Goal: Information Seeking & Learning: Compare options

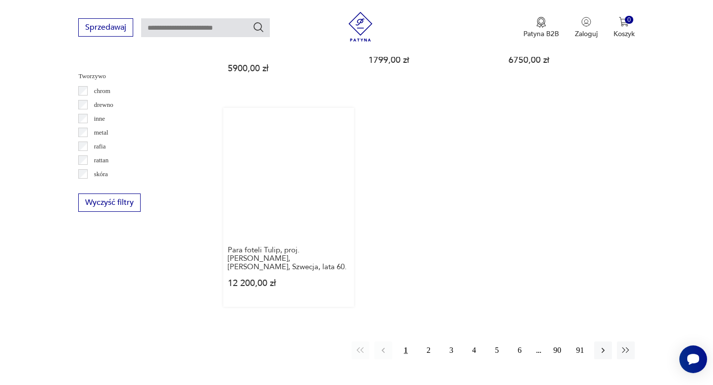
scroll to position [1417, 0]
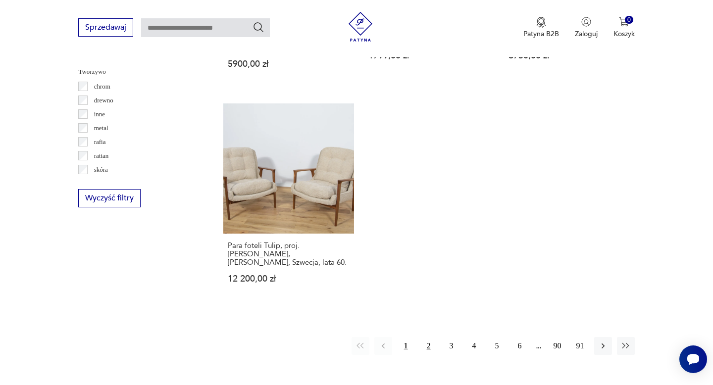
click at [427, 343] on button "2" at bounding box center [429, 346] width 18 height 18
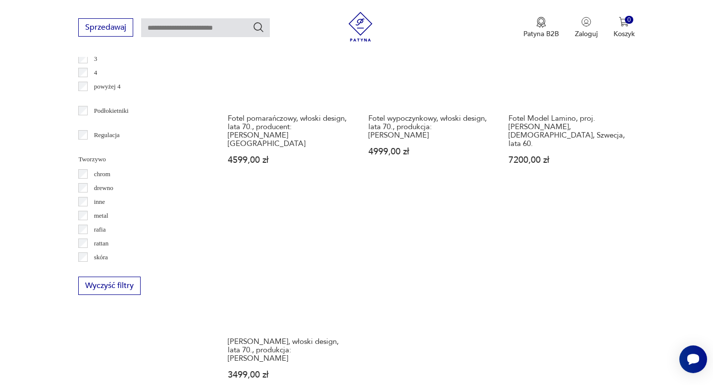
scroll to position [1459, 0]
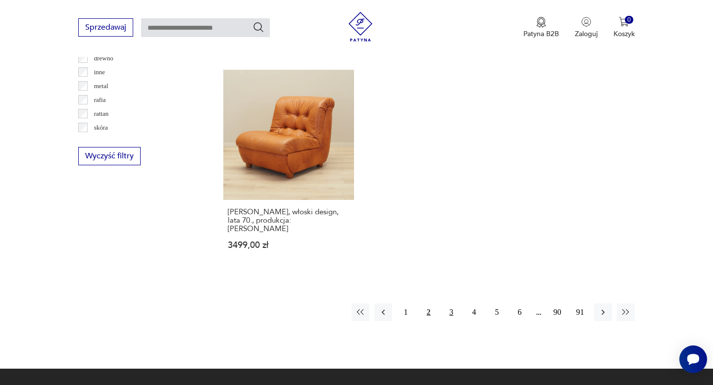
click at [448, 303] on button "3" at bounding box center [451, 312] width 18 height 18
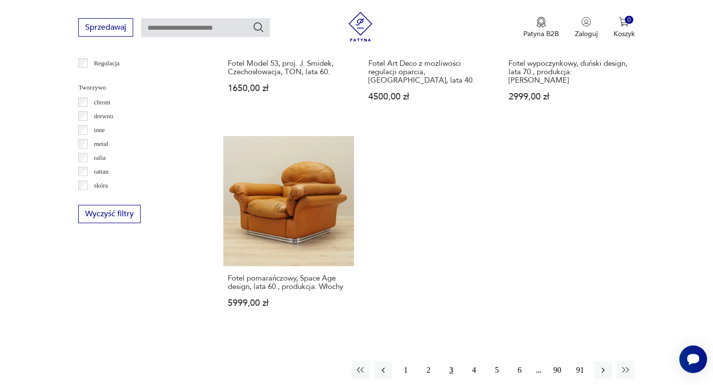
scroll to position [1428, 0]
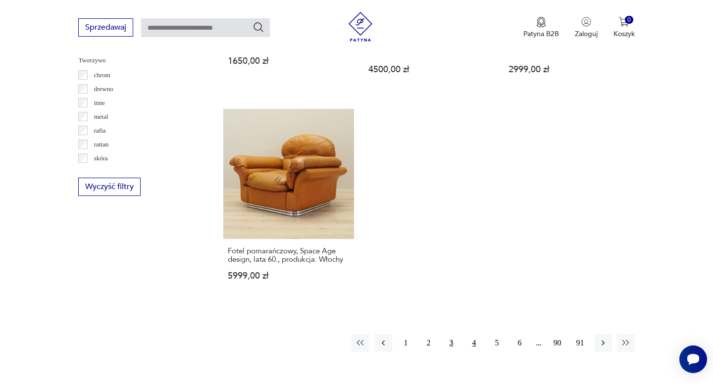
click at [477, 334] on button "4" at bounding box center [474, 343] width 18 height 18
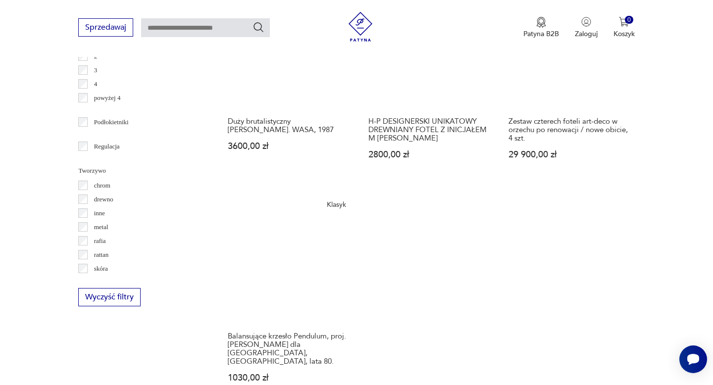
scroll to position [1406, 0]
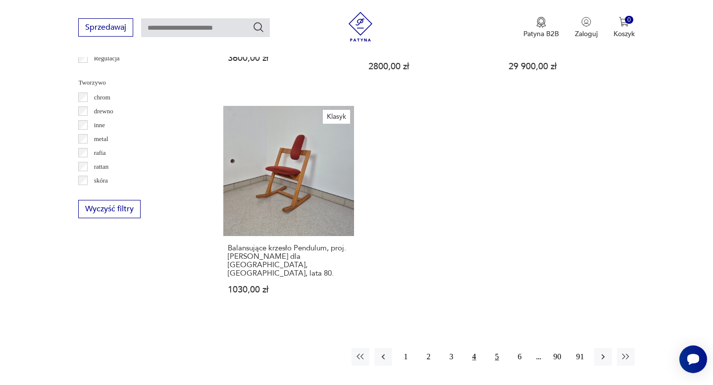
click at [499, 348] on button "5" at bounding box center [497, 357] width 18 height 18
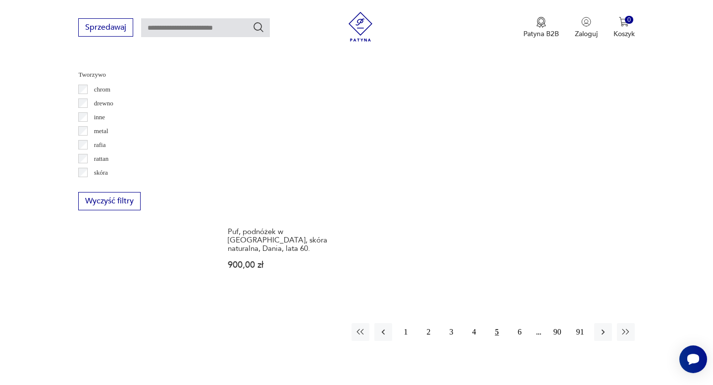
scroll to position [1465, 0]
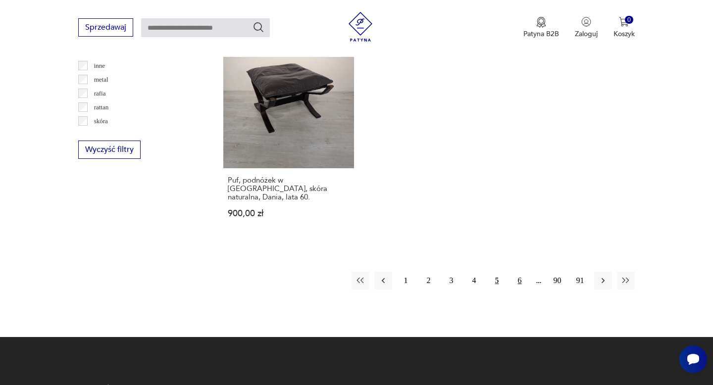
click at [518, 273] on button "6" at bounding box center [520, 281] width 18 height 18
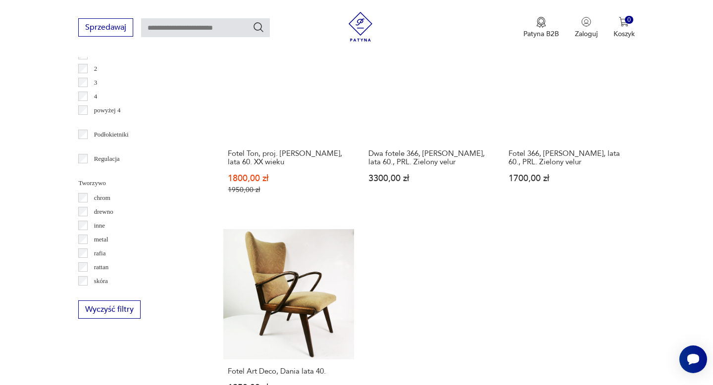
scroll to position [1407, 0]
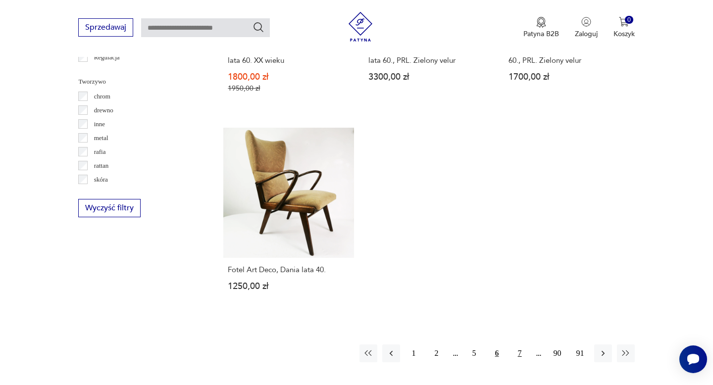
click at [519, 346] on button "7" at bounding box center [520, 353] width 18 height 18
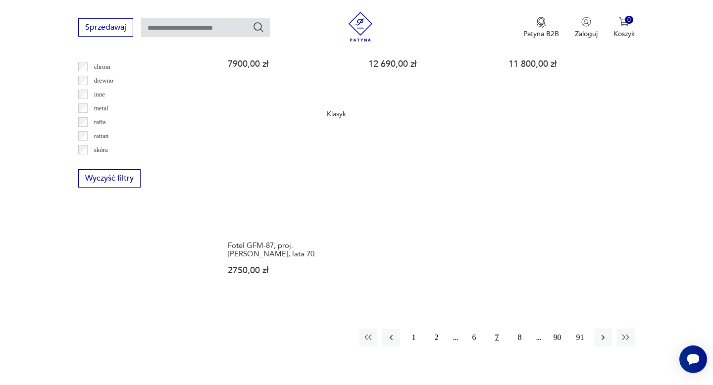
scroll to position [1506, 0]
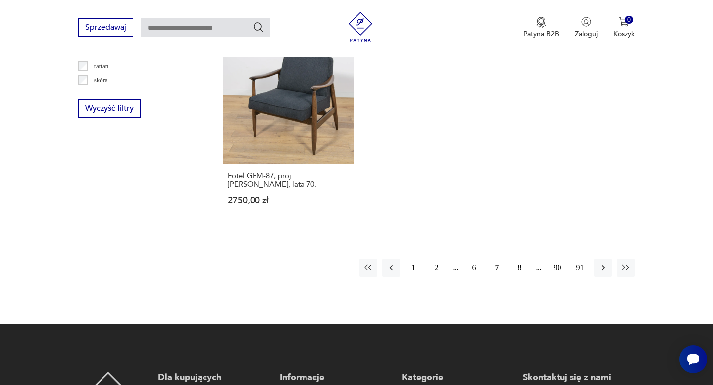
click at [523, 264] on button "8" at bounding box center [520, 268] width 18 height 18
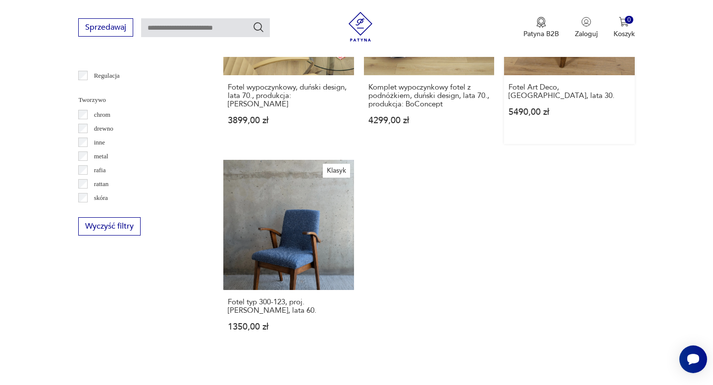
scroll to position [1457, 0]
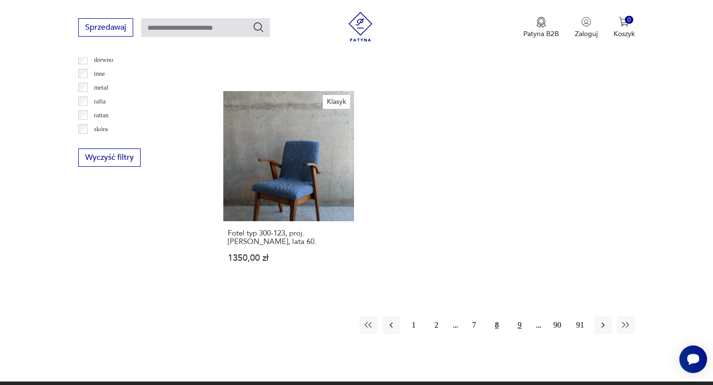
click at [523, 316] on button "9" at bounding box center [520, 325] width 18 height 18
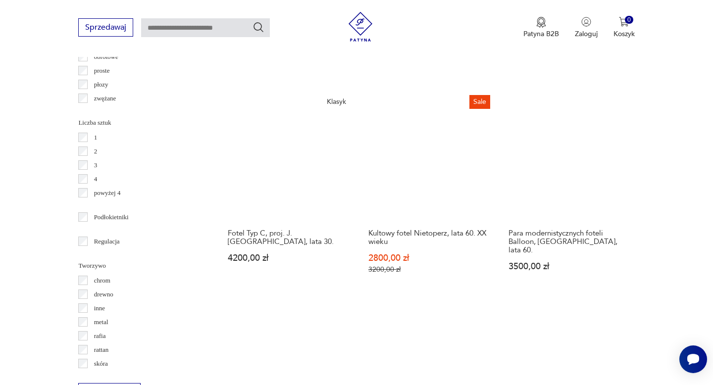
scroll to position [1362, 0]
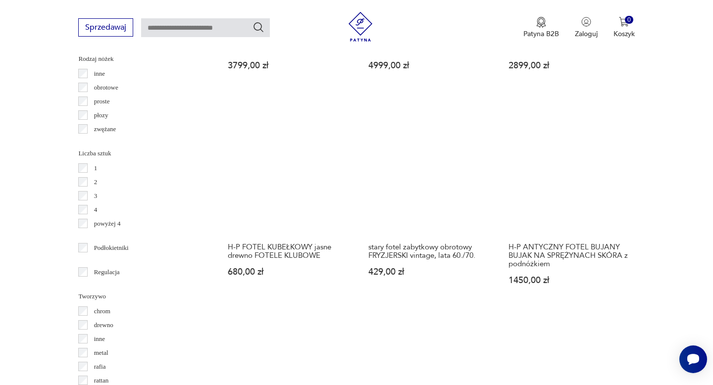
scroll to position [1279, 0]
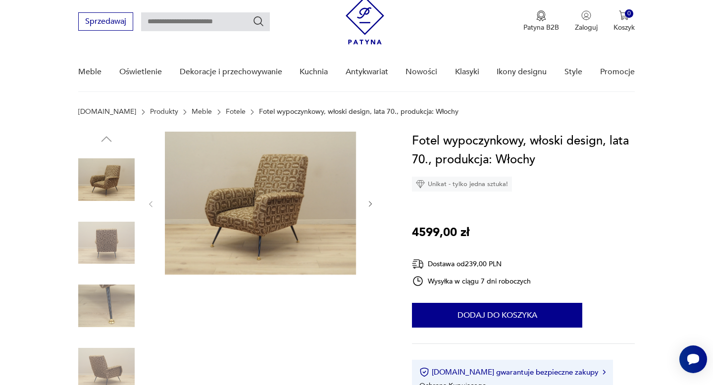
scroll to position [32, 0]
click at [291, 220] on img at bounding box center [260, 202] width 191 height 143
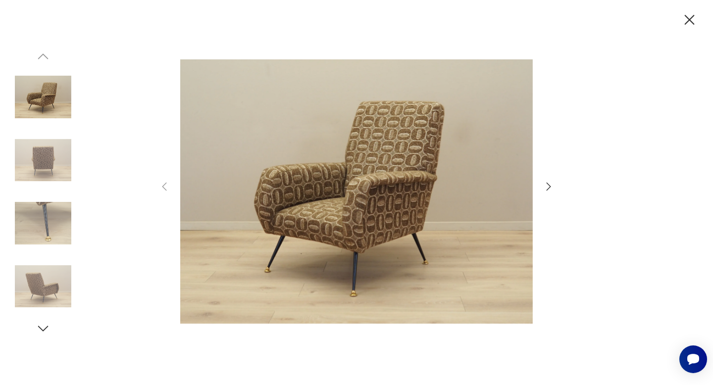
click at [550, 188] on icon "button" at bounding box center [548, 187] width 12 height 12
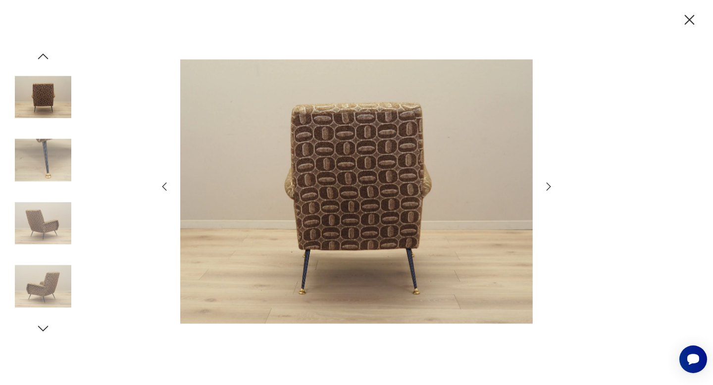
click at [550, 188] on icon "button" at bounding box center [548, 187] width 12 height 12
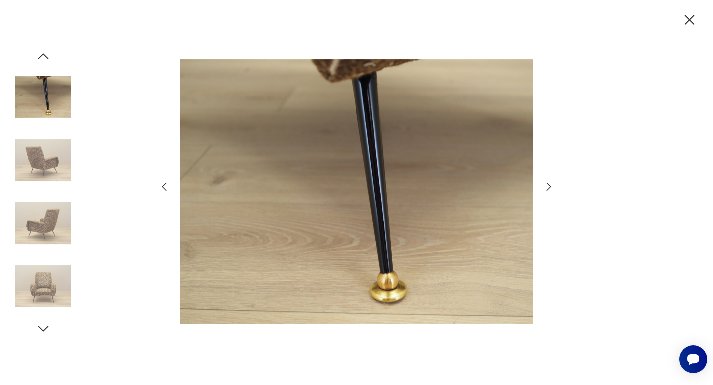
click at [550, 188] on icon "button" at bounding box center [548, 187] width 12 height 12
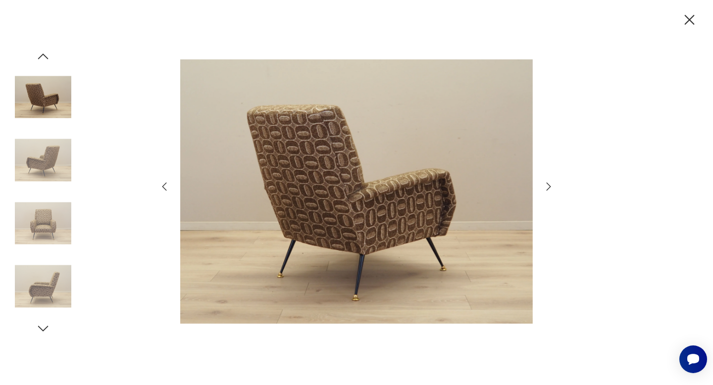
click at [550, 188] on icon "button" at bounding box center [548, 187] width 12 height 12
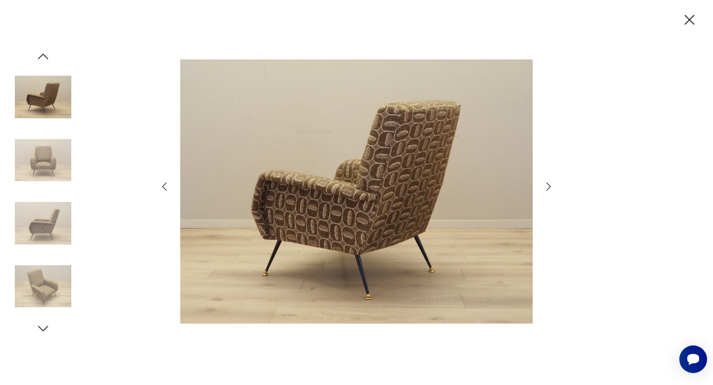
click at [550, 188] on icon "button" at bounding box center [548, 187] width 12 height 12
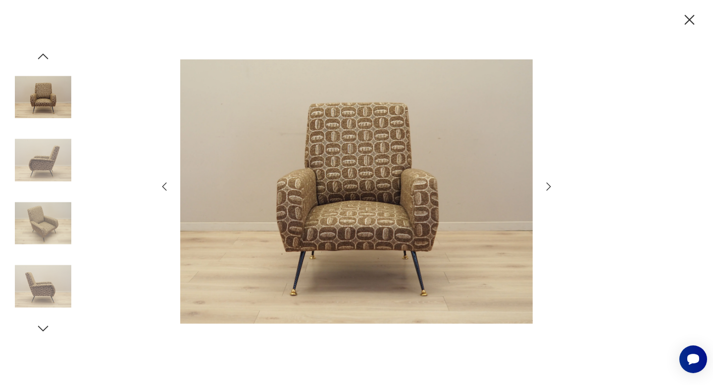
click at [550, 188] on icon "button" at bounding box center [548, 187] width 12 height 12
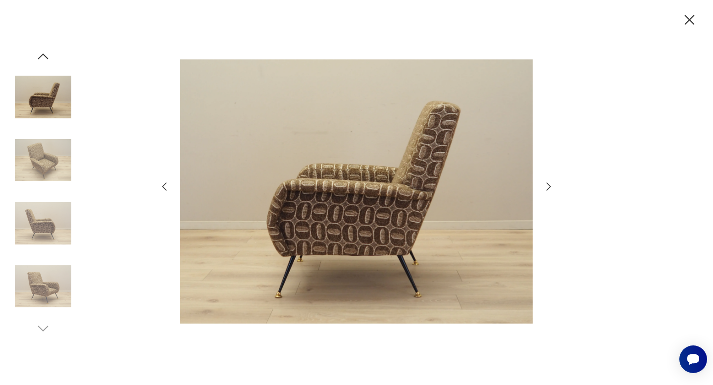
click at [550, 188] on icon "button" at bounding box center [548, 187] width 12 height 12
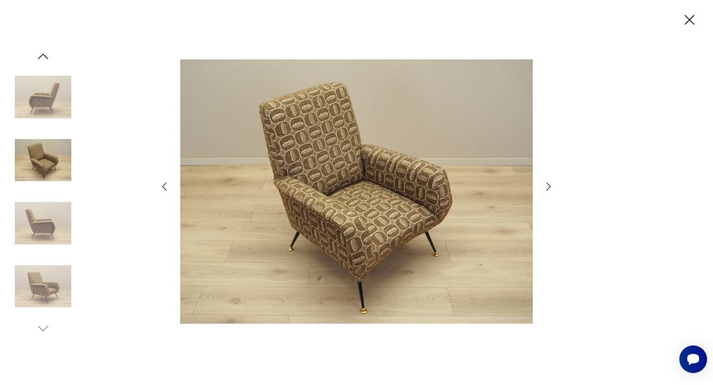
click at [685, 27] on icon "button" at bounding box center [688, 19] width 17 height 17
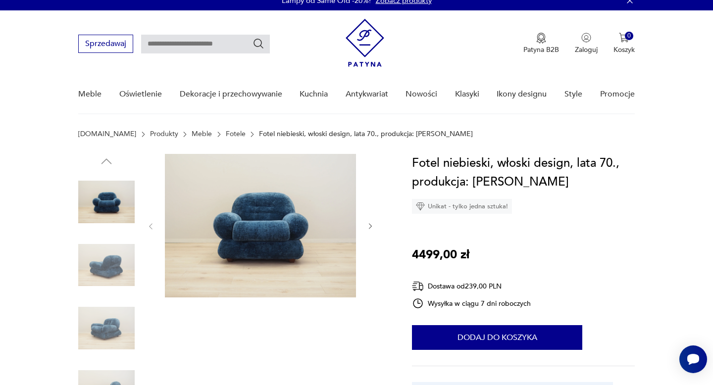
scroll to position [12, 0]
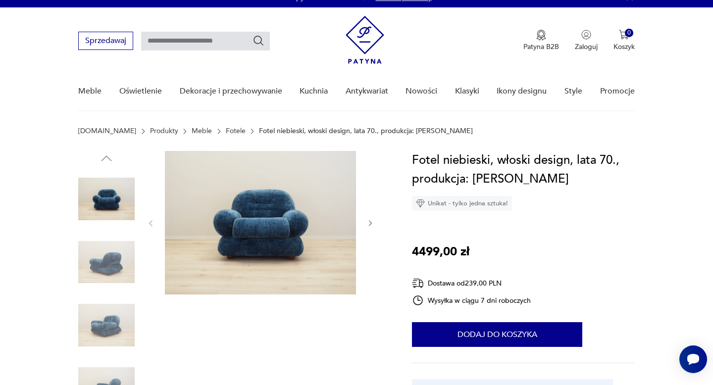
click at [263, 219] on img at bounding box center [260, 223] width 191 height 144
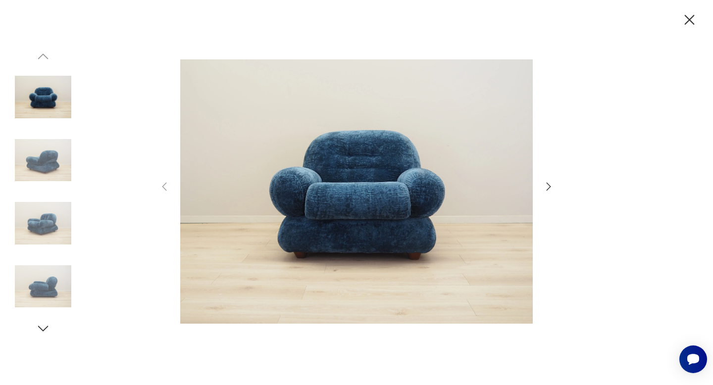
click at [548, 186] on icon "button" at bounding box center [548, 187] width 12 height 12
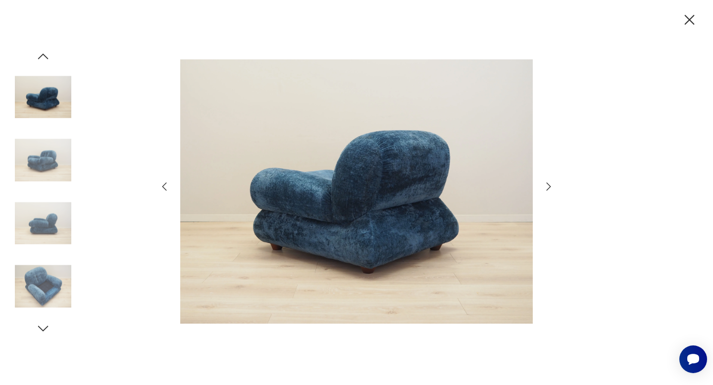
click at [548, 186] on icon "button" at bounding box center [548, 187] width 12 height 12
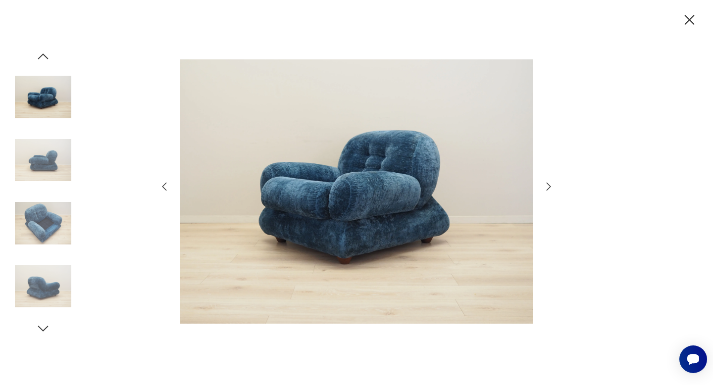
click at [548, 186] on icon "button" at bounding box center [548, 187] width 12 height 12
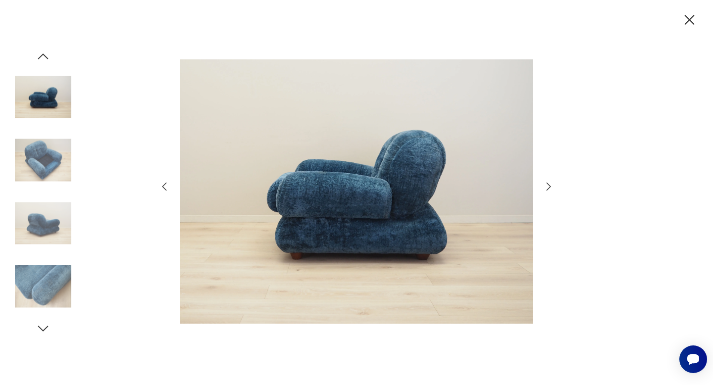
click at [548, 186] on icon "button" at bounding box center [548, 187] width 12 height 12
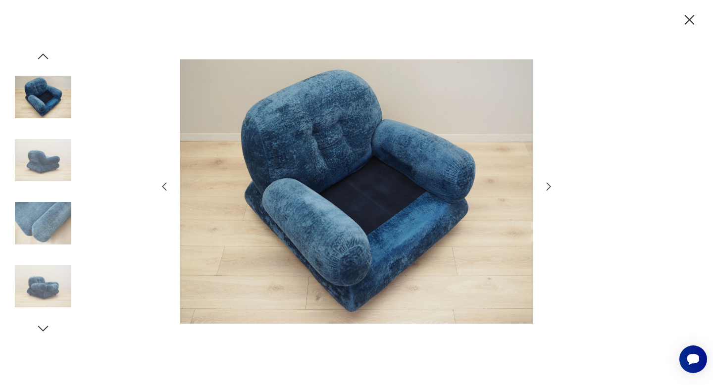
click at [548, 186] on icon "button" at bounding box center [548, 187] width 12 height 12
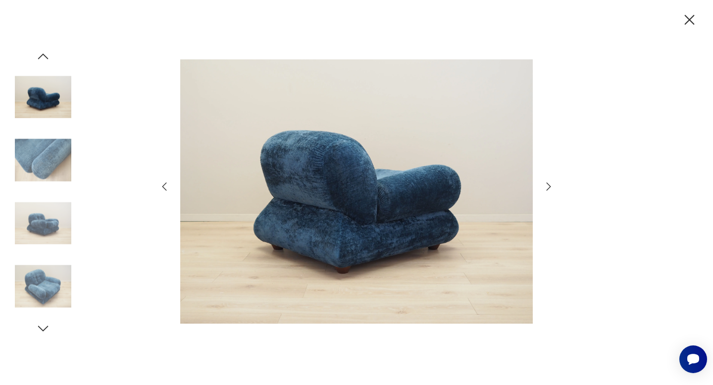
click at [548, 186] on icon "button" at bounding box center [548, 187] width 12 height 12
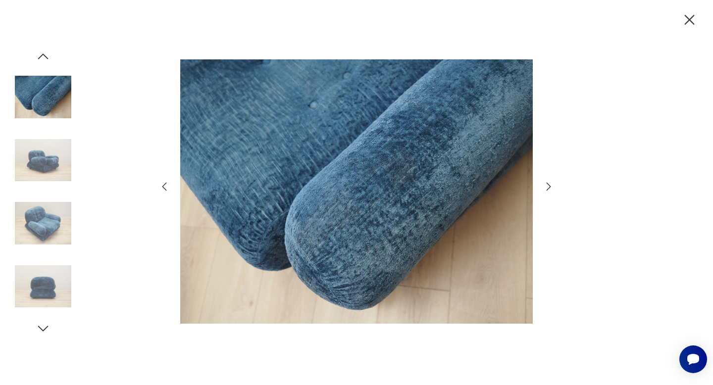
click at [548, 186] on icon "button" at bounding box center [548, 187] width 12 height 12
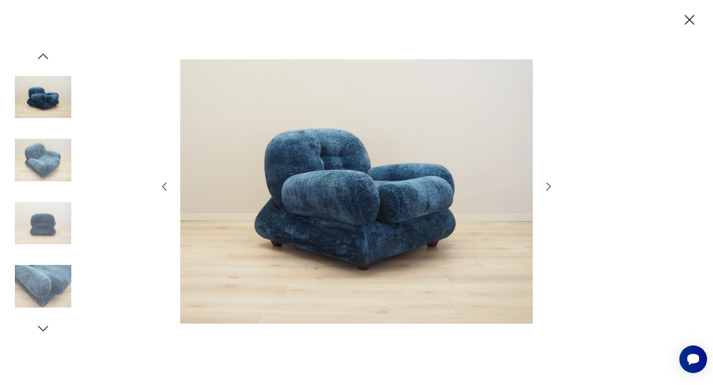
click at [548, 186] on icon "button" at bounding box center [548, 187] width 12 height 12
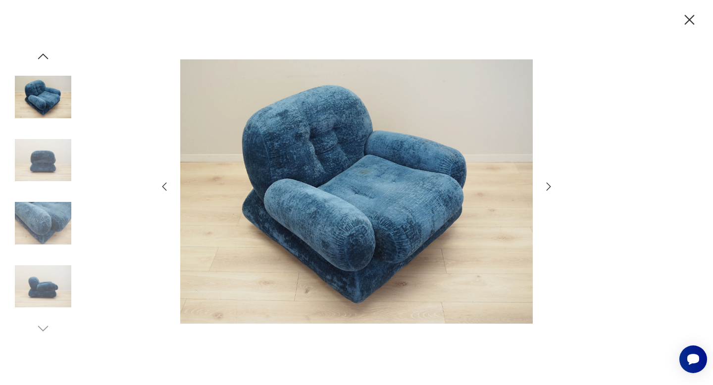
click at [689, 29] on div at bounding box center [356, 192] width 713 height 385
click at [689, 22] on icon "button" at bounding box center [688, 19] width 17 height 17
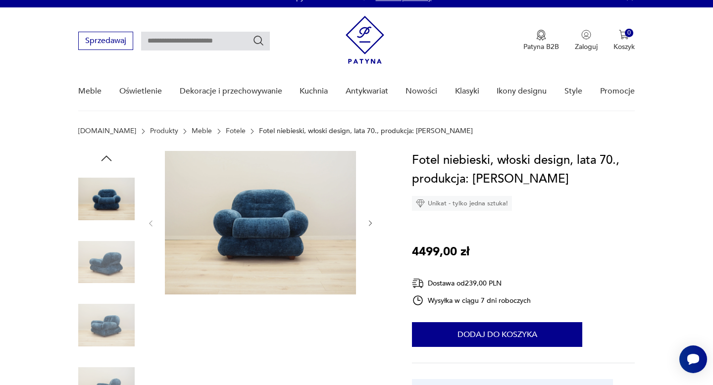
click at [280, 219] on img at bounding box center [260, 223] width 191 height 144
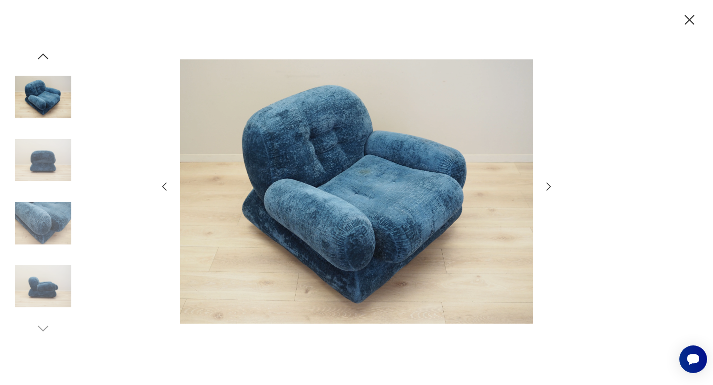
click at [547, 186] on icon "button" at bounding box center [548, 187] width 12 height 12
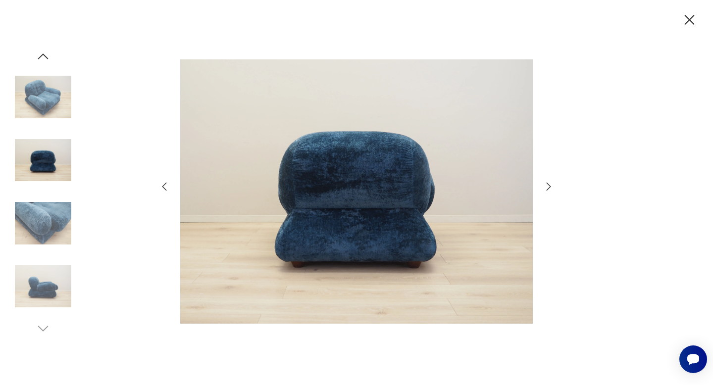
click at [547, 186] on icon "button" at bounding box center [548, 187] width 12 height 12
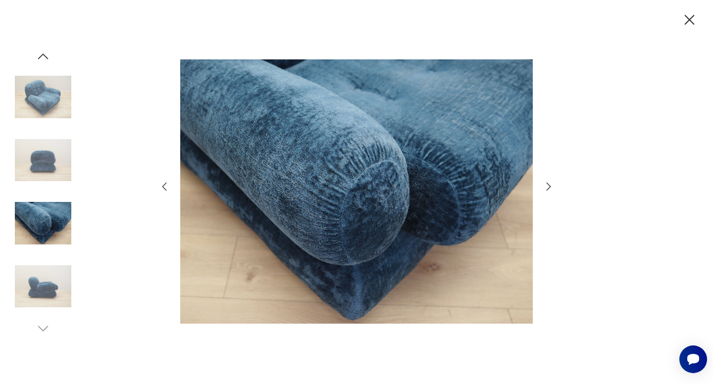
click at [547, 186] on icon "button" at bounding box center [548, 187] width 12 height 12
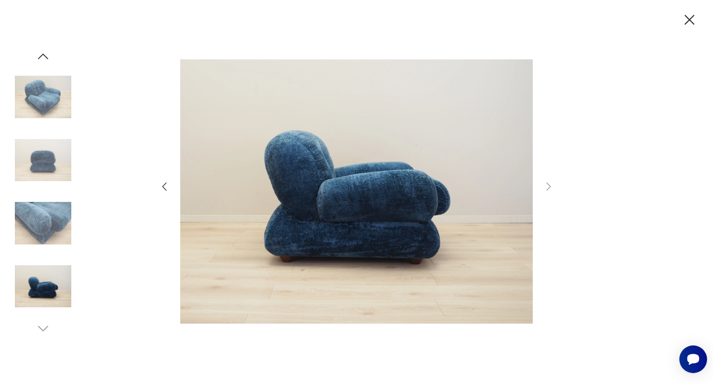
click at [40, 92] on img at bounding box center [43, 97] width 56 height 56
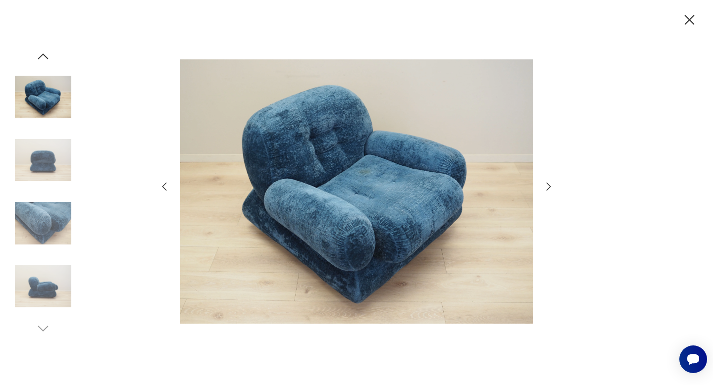
click at [684, 19] on icon "button" at bounding box center [688, 19] width 17 height 17
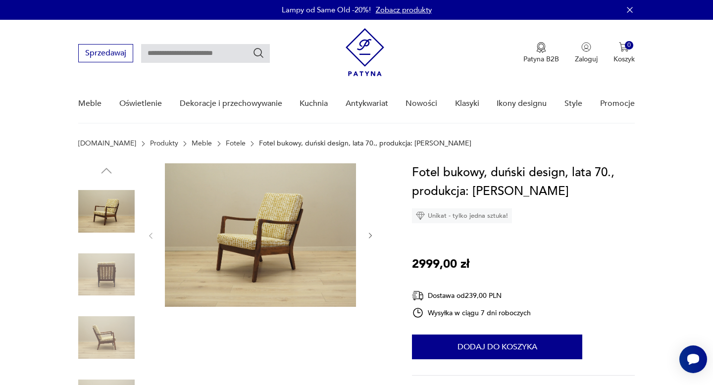
click at [275, 210] on img at bounding box center [260, 235] width 191 height 144
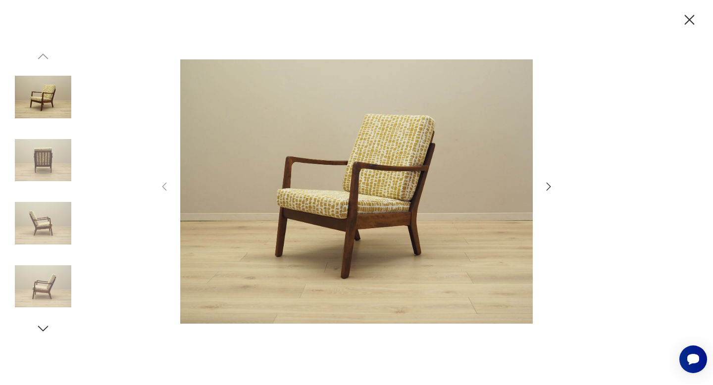
click at [545, 185] on icon "button" at bounding box center [548, 187] width 12 height 12
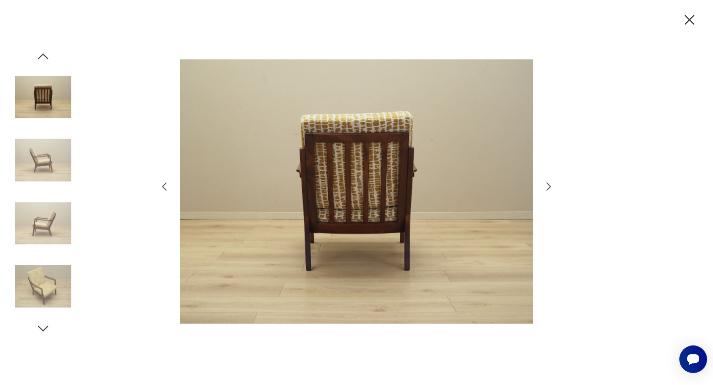
click at [545, 185] on icon "button" at bounding box center [548, 187] width 12 height 12
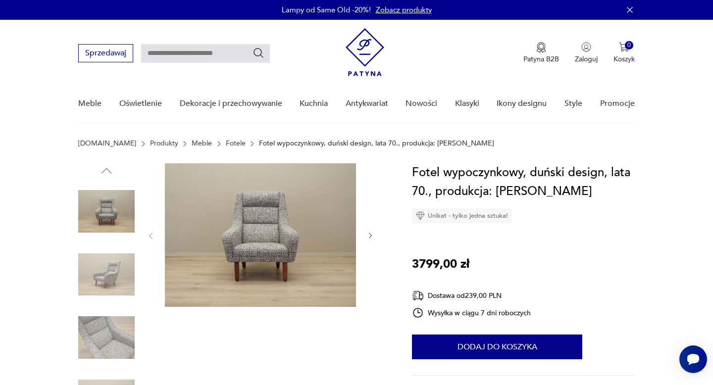
click at [119, 265] on img at bounding box center [106, 274] width 56 height 56
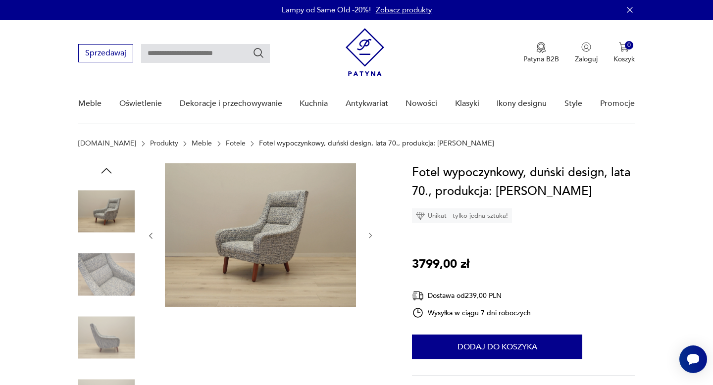
click at [119, 272] on img at bounding box center [106, 274] width 56 height 56
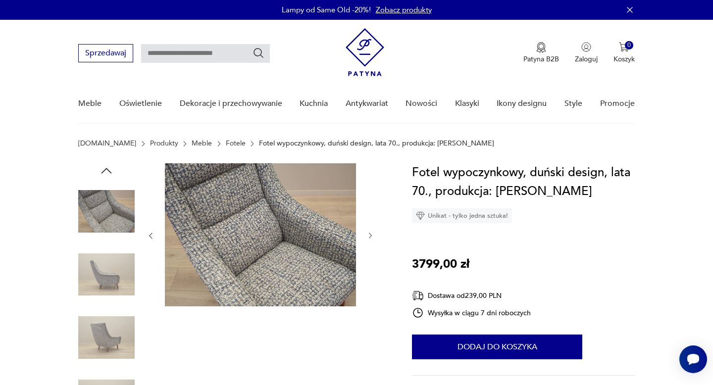
click at [114, 290] on img at bounding box center [106, 274] width 56 height 56
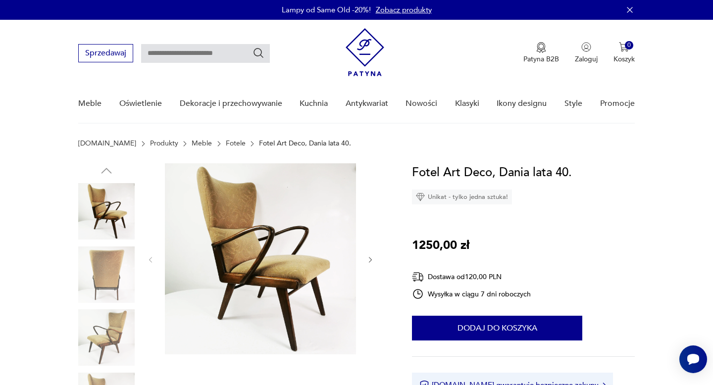
click at [237, 288] on img at bounding box center [260, 258] width 191 height 191
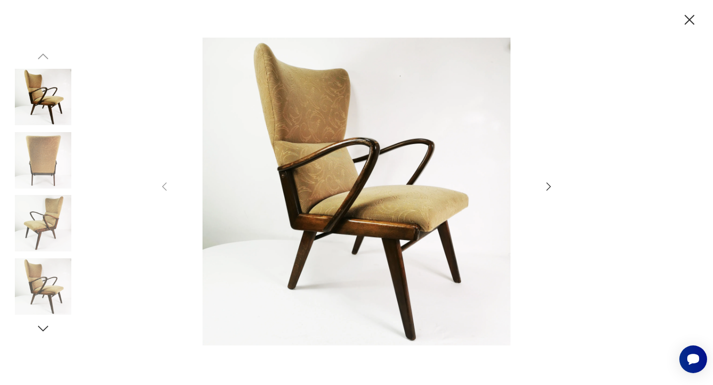
click at [548, 184] on icon "button" at bounding box center [548, 187] width 12 height 12
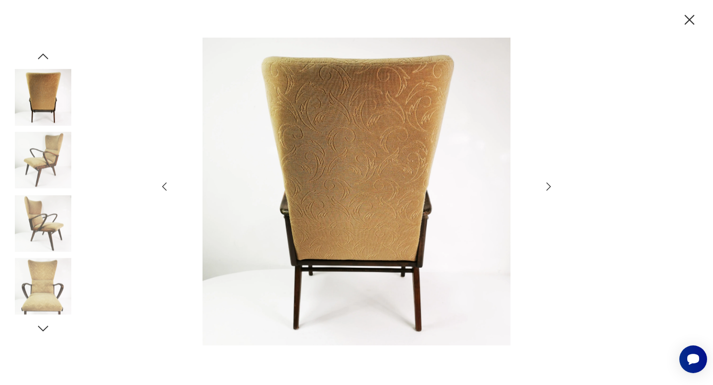
click at [548, 184] on icon "button" at bounding box center [548, 187] width 12 height 12
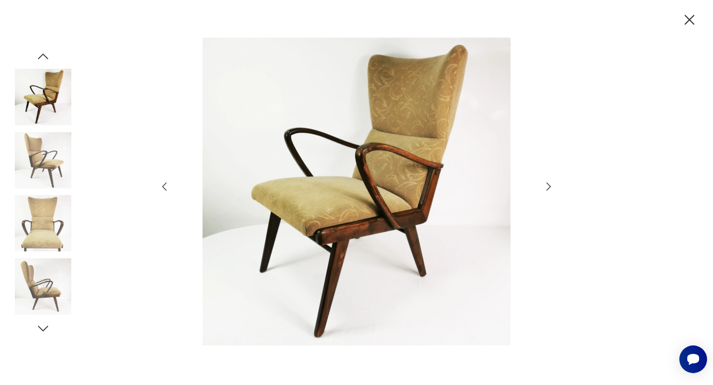
click at [548, 184] on icon "button" at bounding box center [548, 187] width 12 height 12
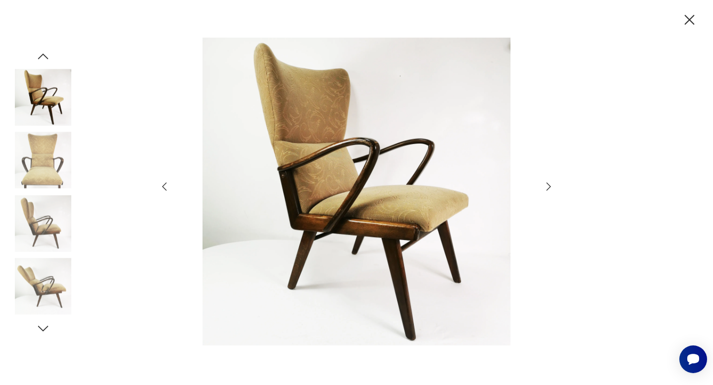
click at [548, 184] on icon "button" at bounding box center [548, 187] width 12 height 12
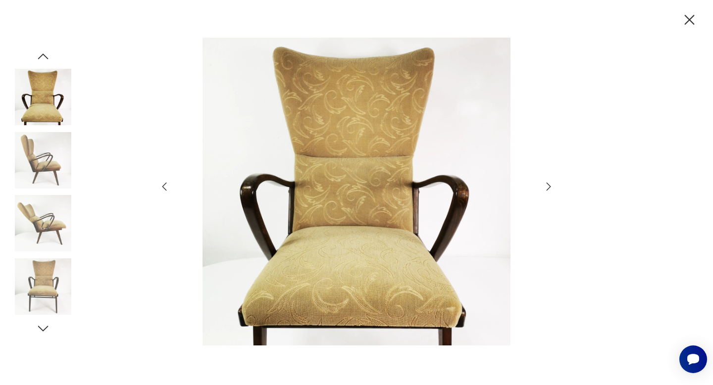
click at [548, 184] on icon "button" at bounding box center [548, 187] width 12 height 12
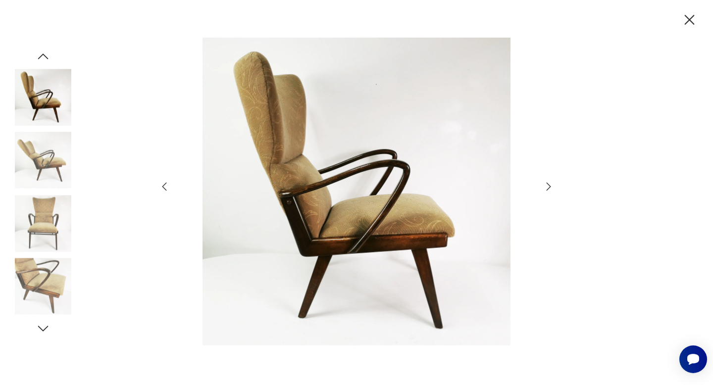
click at [548, 184] on icon "button" at bounding box center [548, 187] width 12 height 12
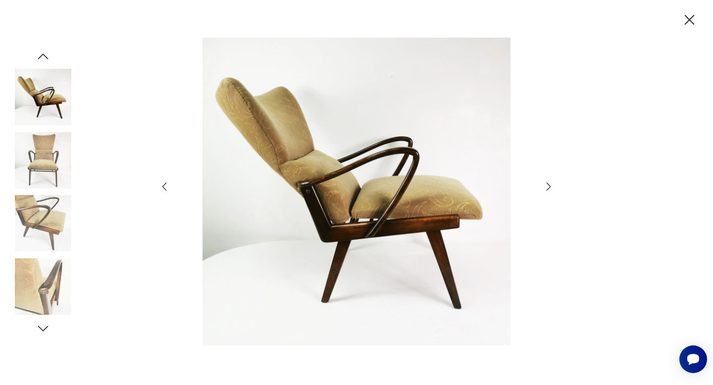
click at [694, 21] on icon "button" at bounding box center [688, 19] width 17 height 17
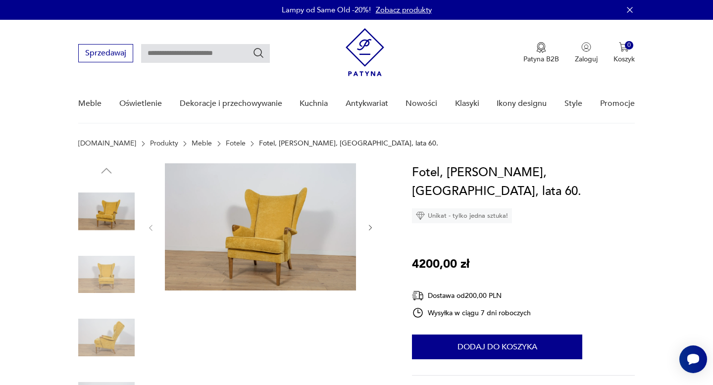
click at [286, 239] on img at bounding box center [260, 226] width 191 height 127
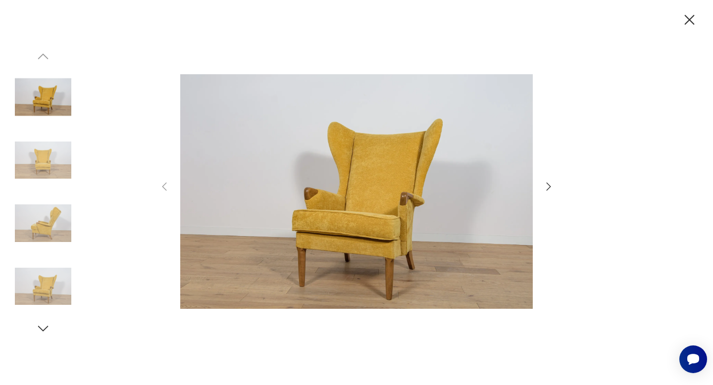
click at [549, 192] on icon "button" at bounding box center [548, 187] width 12 height 12
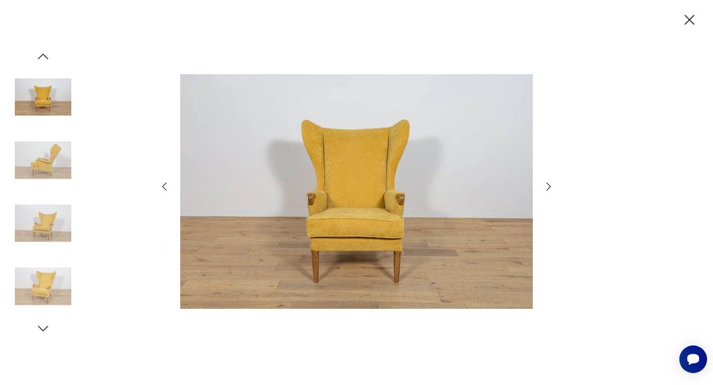
click at [549, 192] on icon "button" at bounding box center [548, 187] width 12 height 12
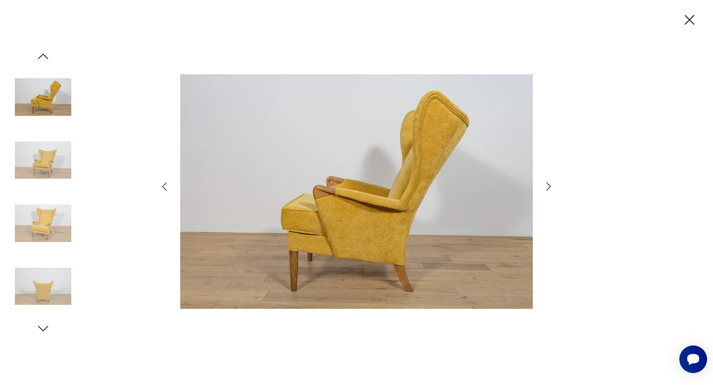
click at [549, 192] on icon "button" at bounding box center [548, 187] width 12 height 12
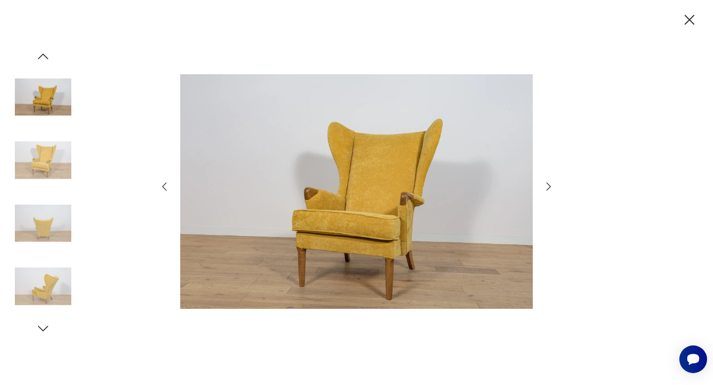
click at [549, 192] on icon "button" at bounding box center [548, 187] width 12 height 12
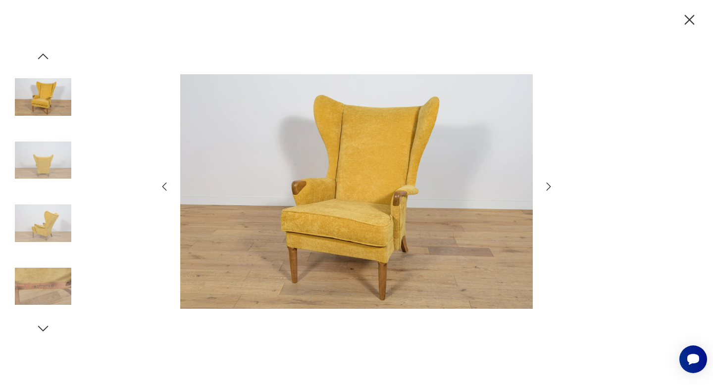
click at [549, 192] on icon "button" at bounding box center [548, 187] width 12 height 12
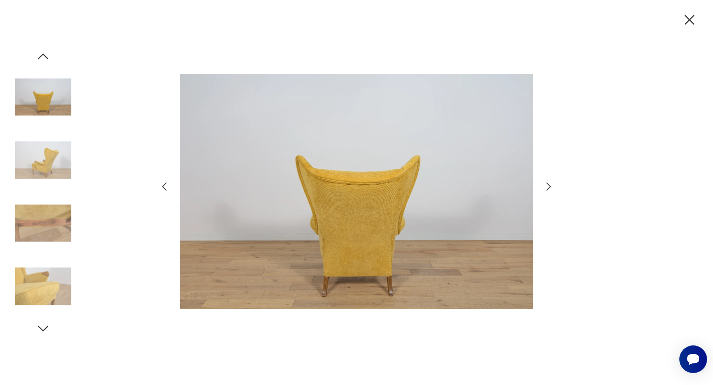
click at [549, 192] on icon "button" at bounding box center [548, 187] width 12 height 12
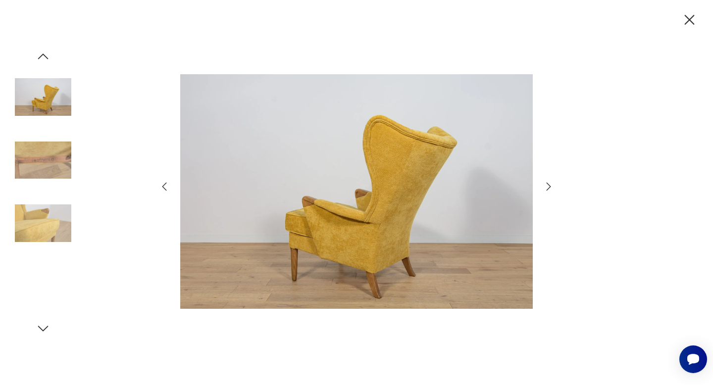
click at [549, 192] on icon "button" at bounding box center [548, 187] width 12 height 12
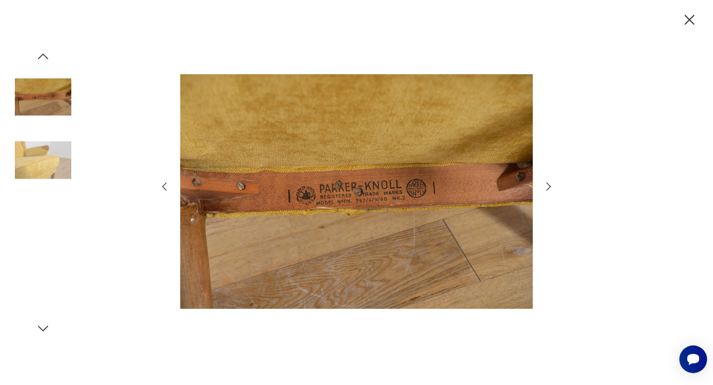
click at [549, 192] on icon "button" at bounding box center [548, 187] width 12 height 12
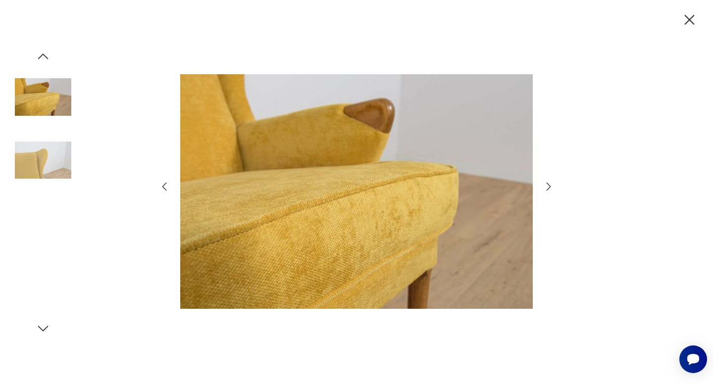
click at [549, 192] on icon "button" at bounding box center [548, 187] width 12 height 12
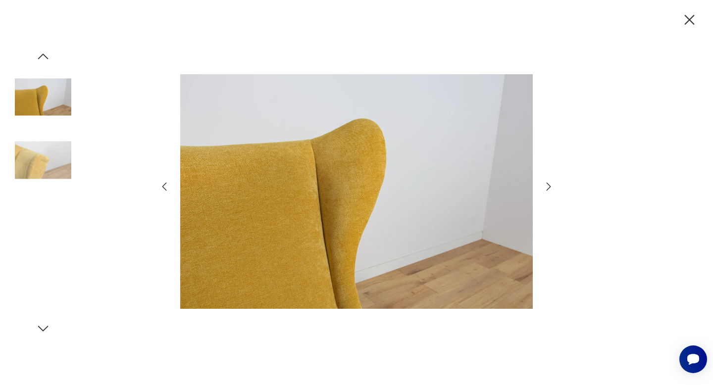
click at [549, 192] on icon "button" at bounding box center [548, 187] width 12 height 12
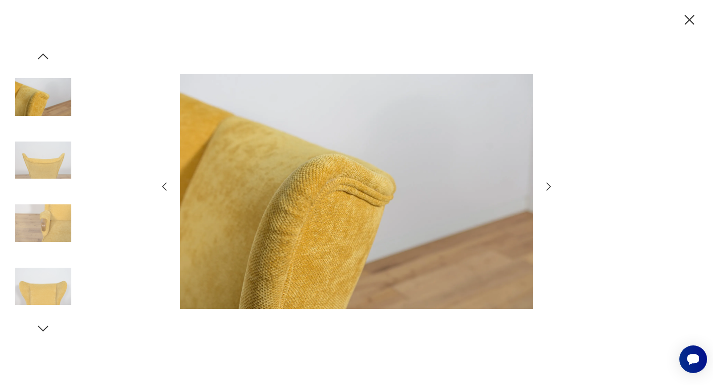
click at [549, 192] on icon "button" at bounding box center [548, 187] width 12 height 12
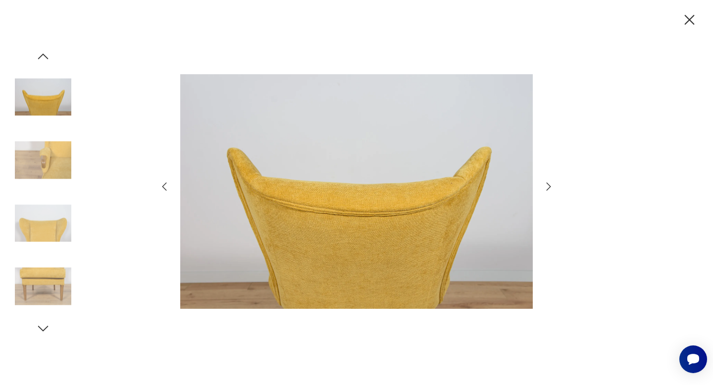
click at [549, 192] on icon "button" at bounding box center [548, 187] width 12 height 12
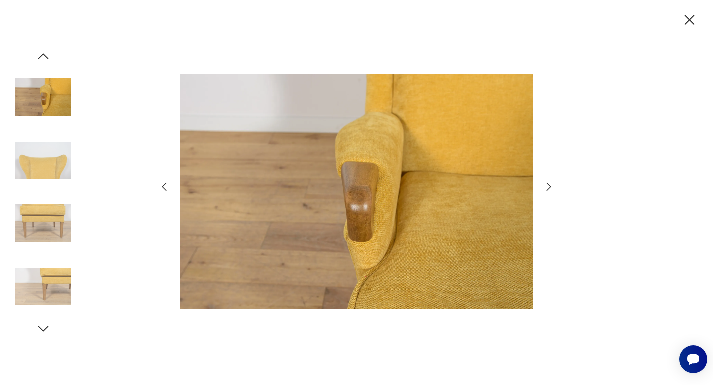
click at [549, 192] on icon "button" at bounding box center [548, 187] width 12 height 12
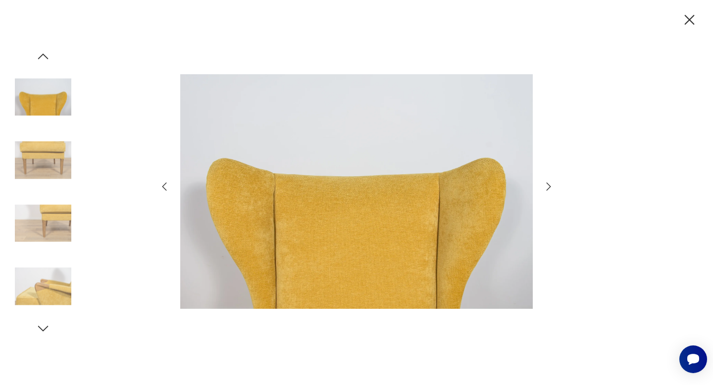
click at [549, 192] on icon "button" at bounding box center [548, 187] width 12 height 12
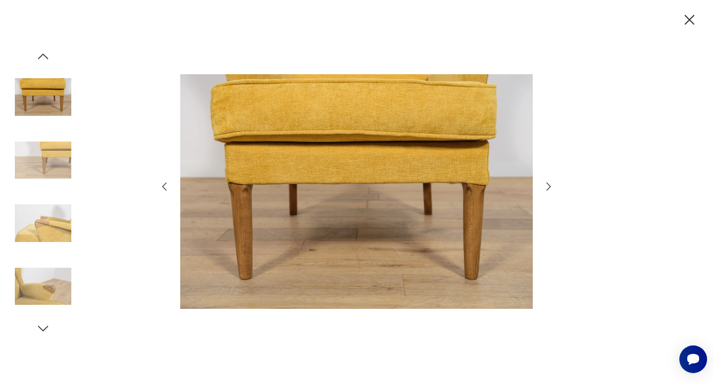
click at [549, 192] on icon "button" at bounding box center [548, 187] width 12 height 12
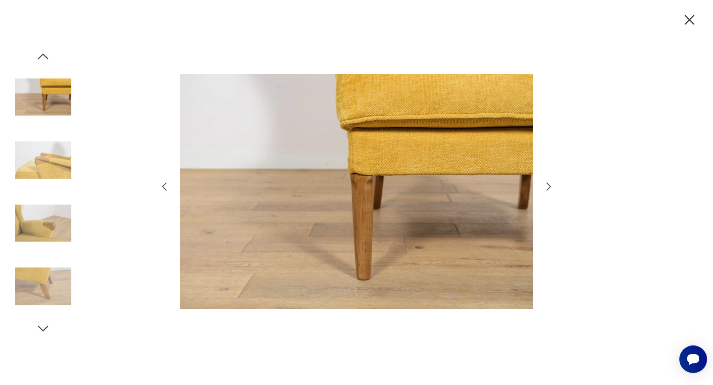
click at [549, 192] on icon "button" at bounding box center [548, 187] width 12 height 12
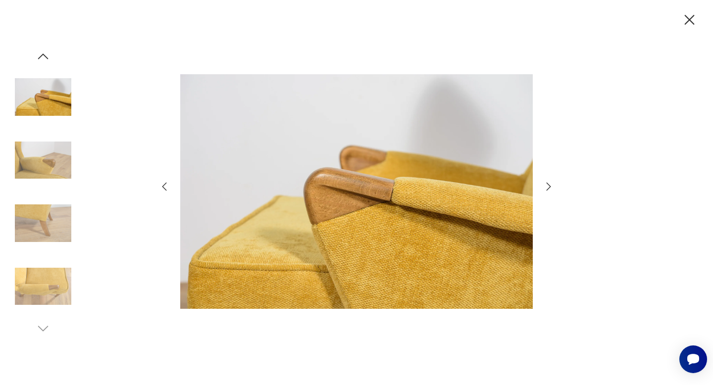
click at [549, 192] on icon "button" at bounding box center [548, 187] width 12 height 12
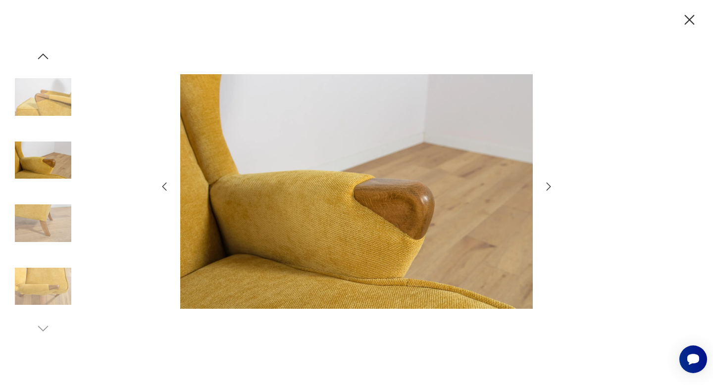
click at [549, 192] on icon "button" at bounding box center [548, 187] width 12 height 12
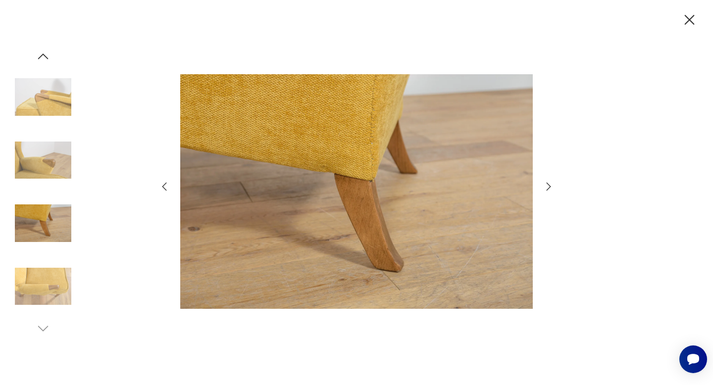
click at [549, 192] on icon "button" at bounding box center [548, 187] width 12 height 12
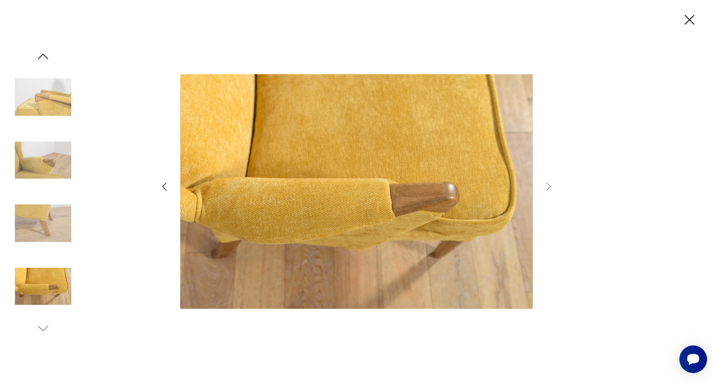
click at [690, 18] on icon "button" at bounding box center [689, 20] width 10 height 10
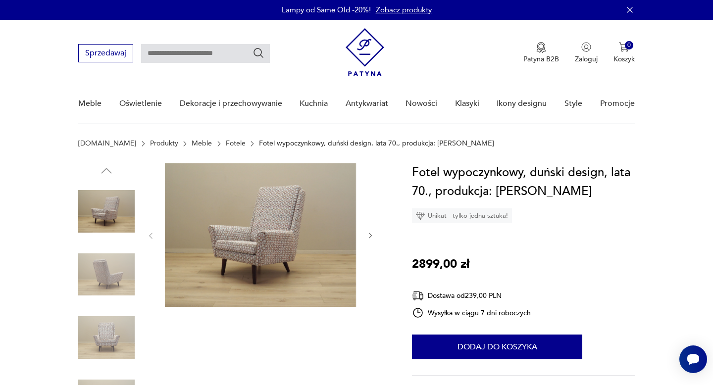
click at [256, 222] on img at bounding box center [260, 235] width 191 height 144
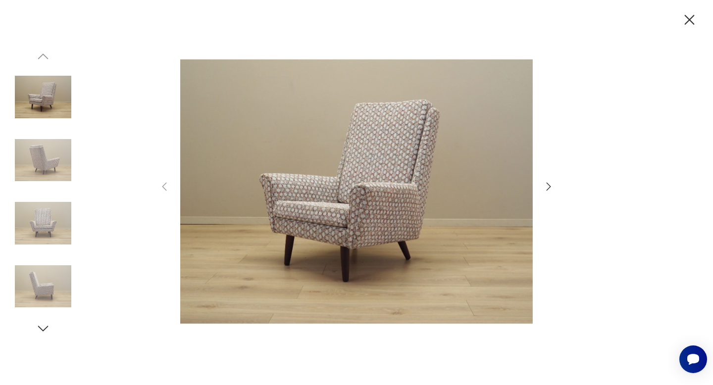
click at [549, 186] on icon "button" at bounding box center [548, 187] width 4 height 8
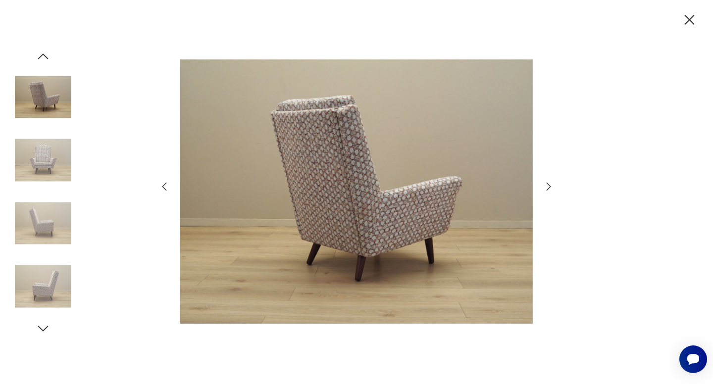
click at [549, 186] on icon "button" at bounding box center [548, 187] width 4 height 8
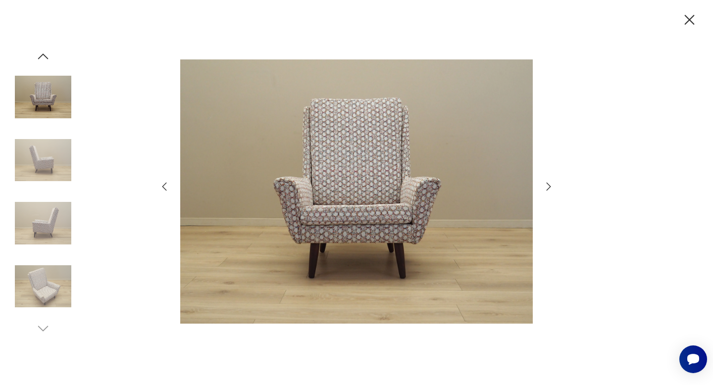
click at [549, 186] on icon "button" at bounding box center [548, 187] width 4 height 8
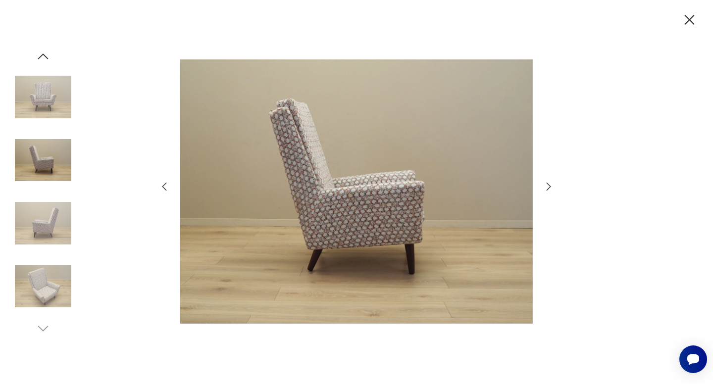
click at [549, 186] on icon "button" at bounding box center [548, 187] width 4 height 8
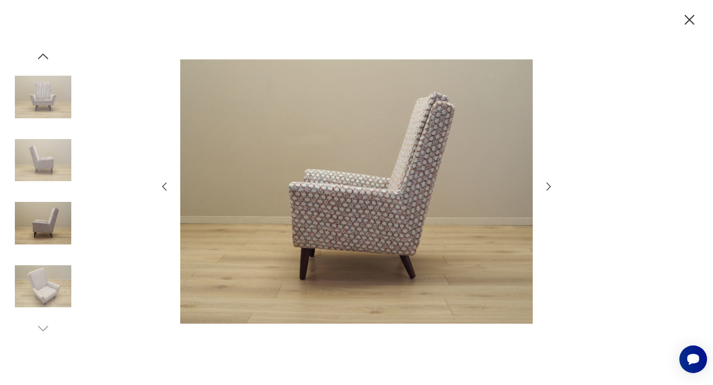
click at [549, 186] on icon "button" at bounding box center [548, 187] width 4 height 8
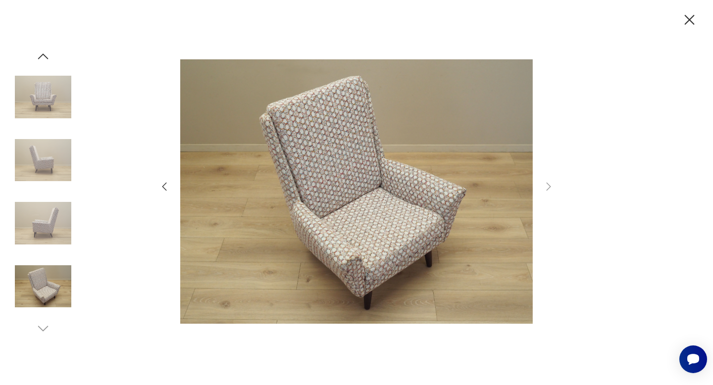
click at [57, 83] on img at bounding box center [43, 97] width 56 height 56
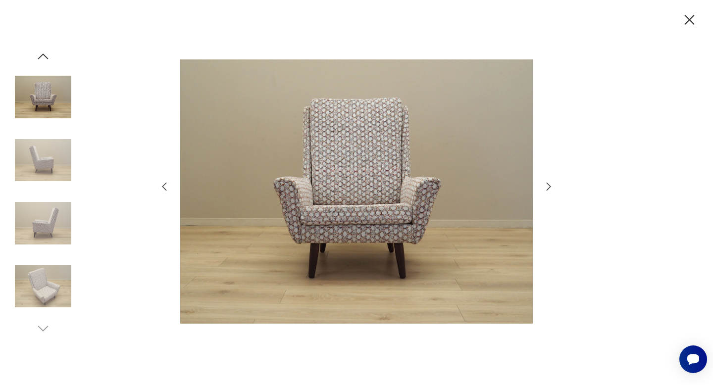
click at [688, 18] on icon "button" at bounding box center [689, 20] width 10 height 10
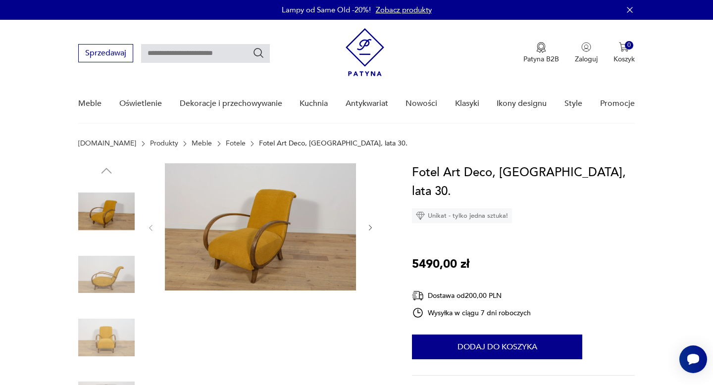
click at [369, 227] on icon "button" at bounding box center [370, 228] width 8 height 8
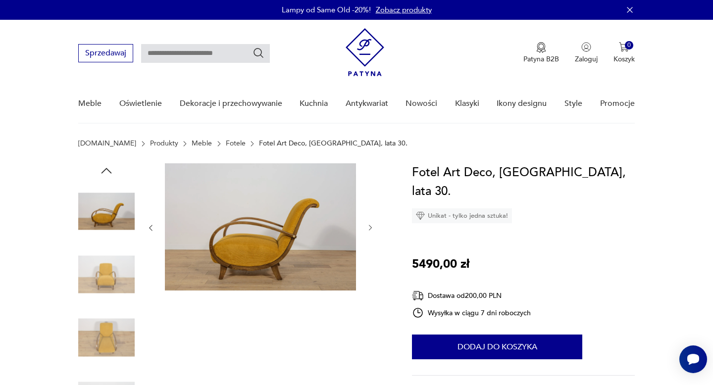
click at [369, 227] on icon "button" at bounding box center [370, 228] width 8 height 8
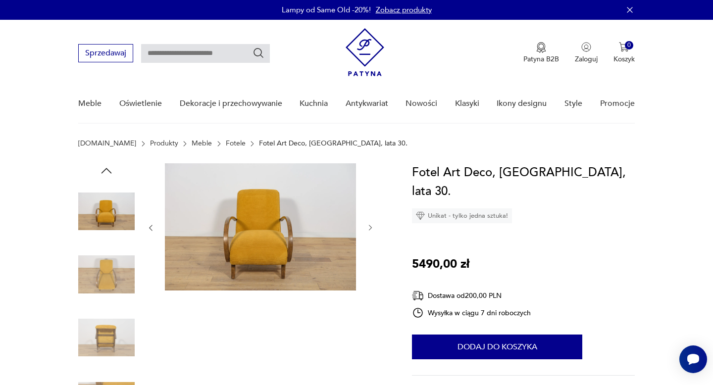
click at [369, 227] on icon "button" at bounding box center [370, 228] width 8 height 8
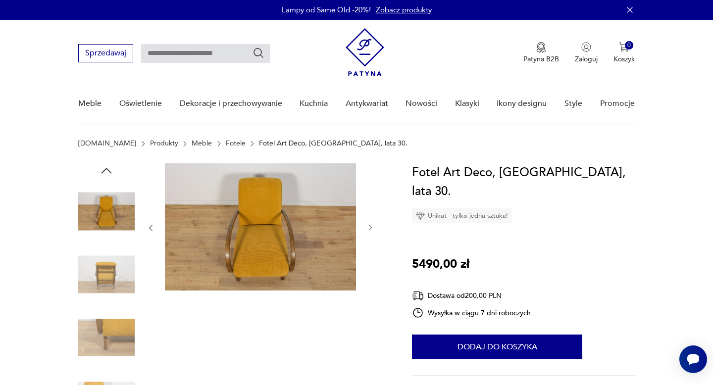
click at [369, 227] on icon "button" at bounding box center [370, 228] width 8 height 8
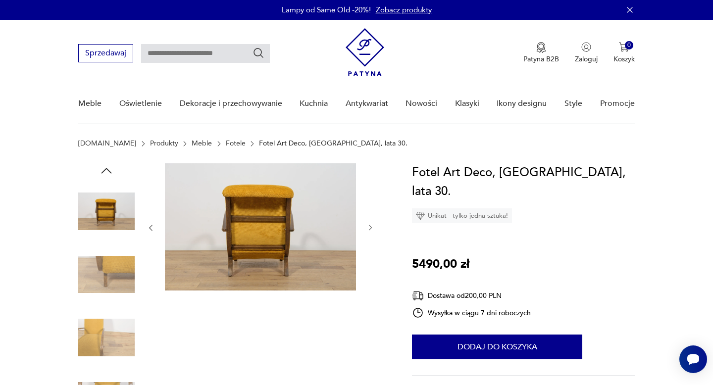
click at [369, 227] on icon "button" at bounding box center [370, 228] width 8 height 8
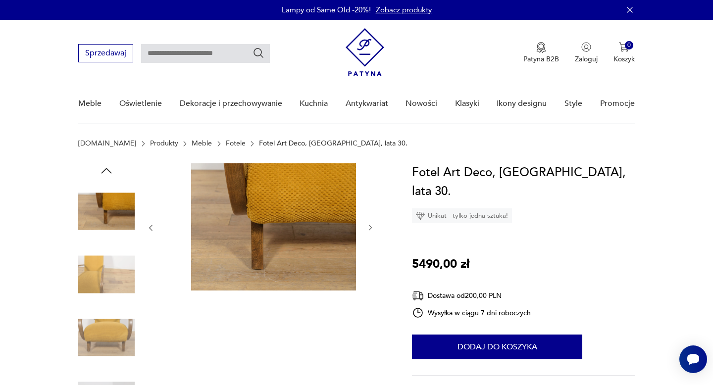
click at [369, 227] on icon "button" at bounding box center [370, 228] width 8 height 8
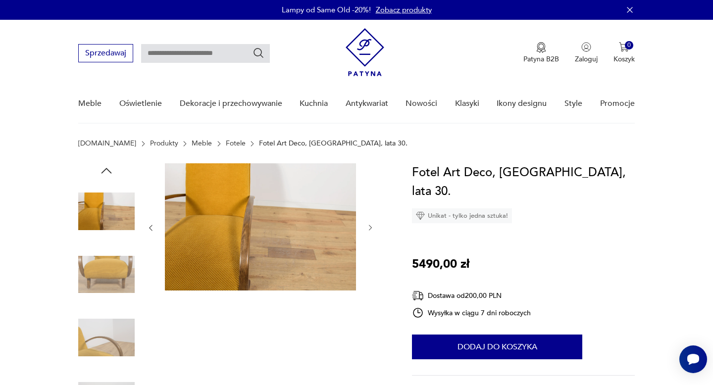
click at [369, 227] on icon "button" at bounding box center [370, 228] width 8 height 8
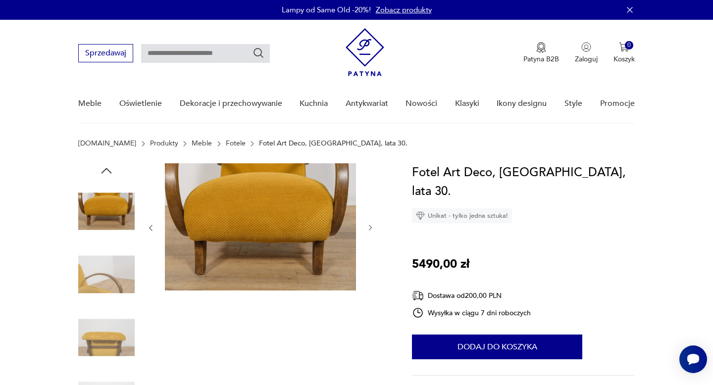
click at [369, 227] on icon "button" at bounding box center [370, 228] width 8 height 8
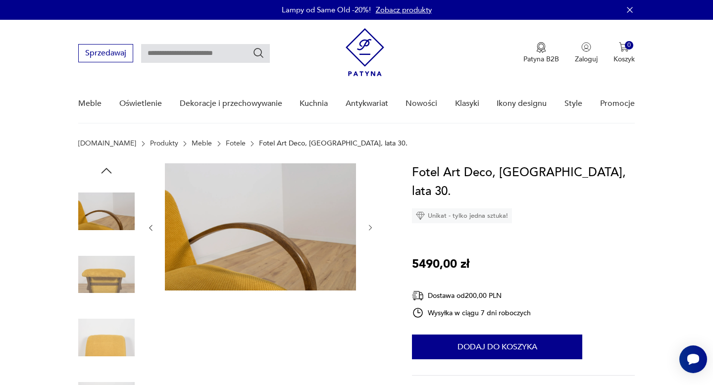
click at [369, 227] on icon "button" at bounding box center [370, 228] width 8 height 8
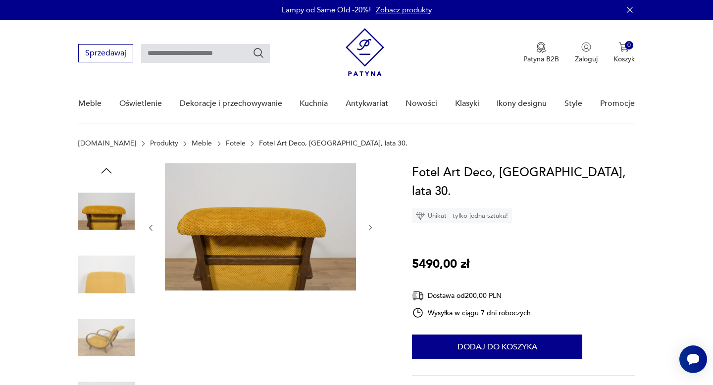
click at [369, 227] on icon "button" at bounding box center [370, 228] width 8 height 8
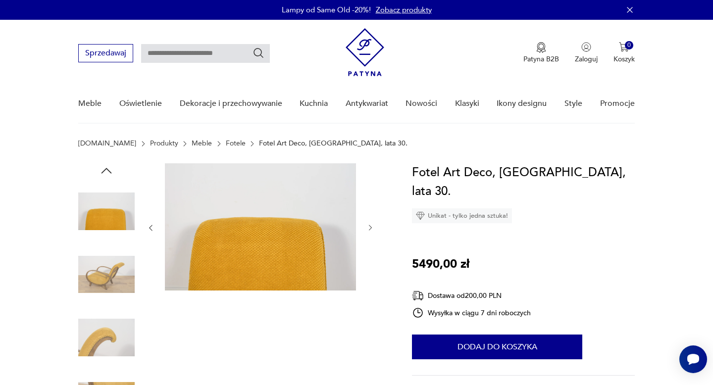
click at [369, 227] on icon "button" at bounding box center [370, 228] width 8 height 8
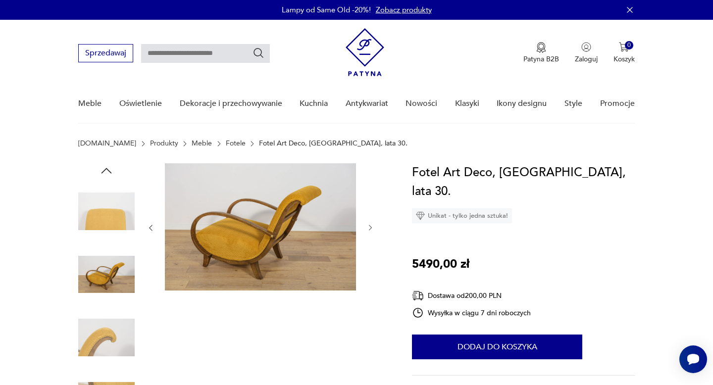
click at [369, 227] on icon "button" at bounding box center [370, 228] width 8 height 8
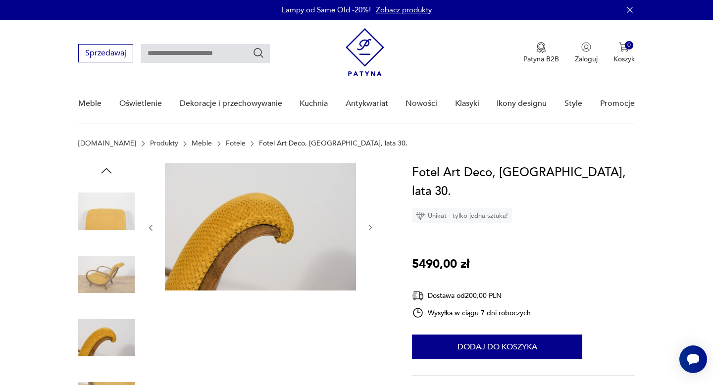
click at [369, 227] on icon "button" at bounding box center [370, 228] width 8 height 8
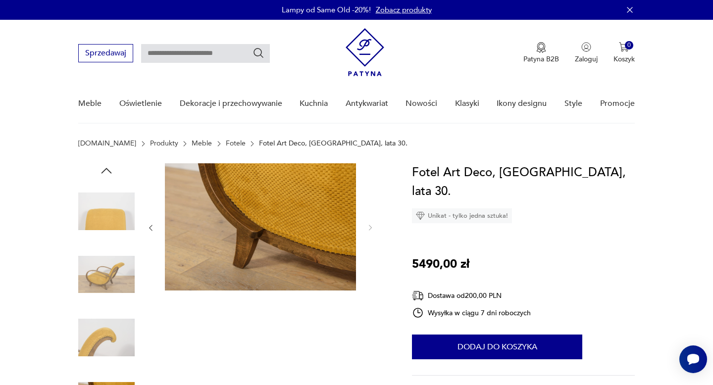
click at [133, 264] on img at bounding box center [106, 274] width 56 height 56
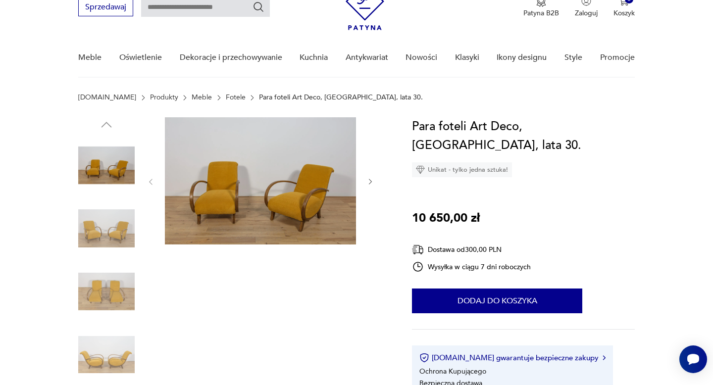
scroll to position [48, 0]
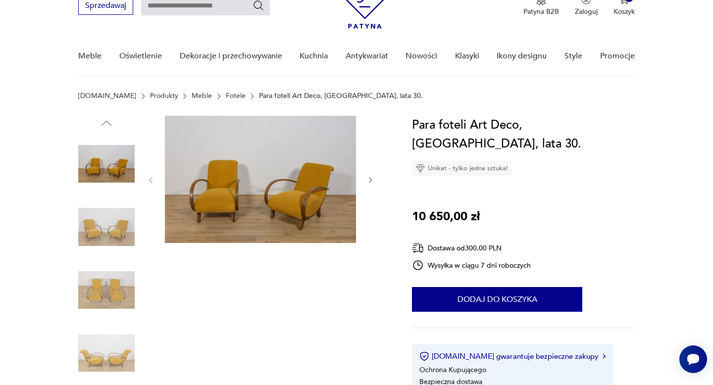
click at [99, 230] on img at bounding box center [106, 227] width 56 height 56
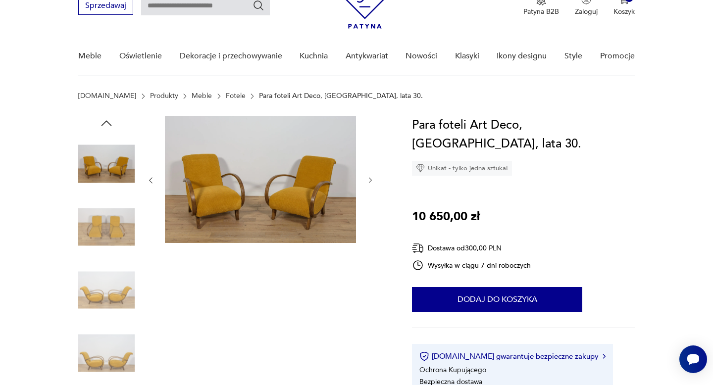
click at [104, 240] on img at bounding box center [106, 227] width 56 height 56
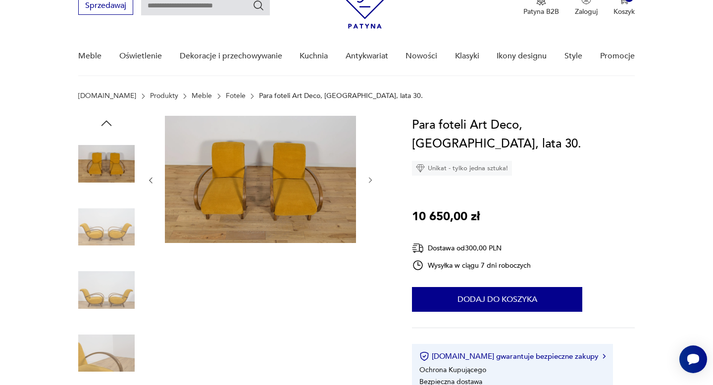
click at [105, 286] on img at bounding box center [106, 290] width 56 height 56
